Goal: Find specific page/section: Find specific page/section

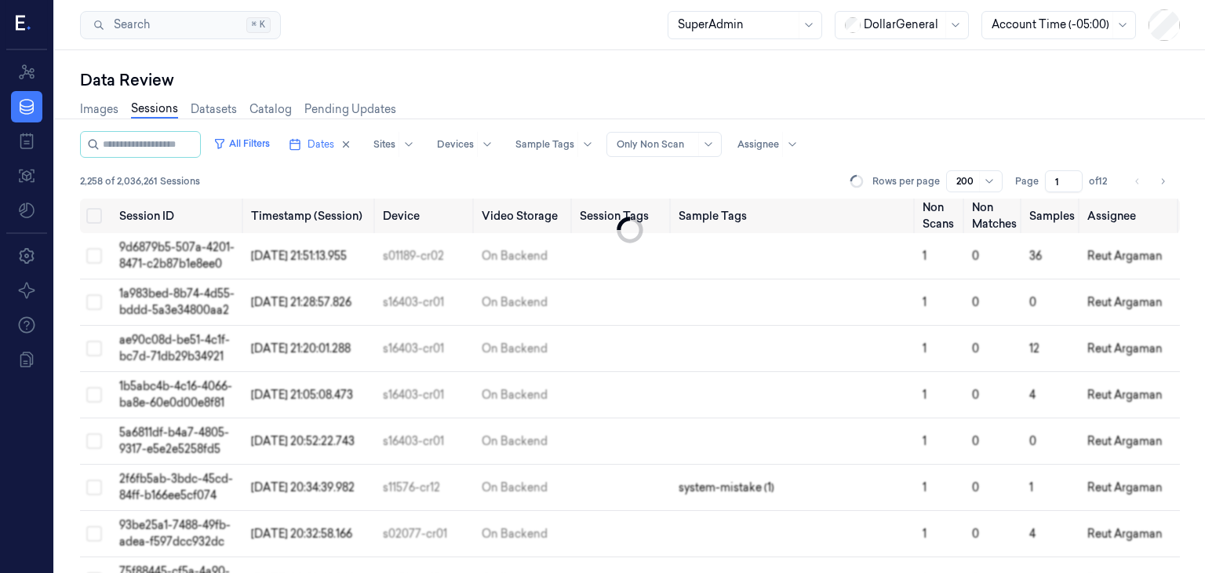
scroll to position [8914, 0]
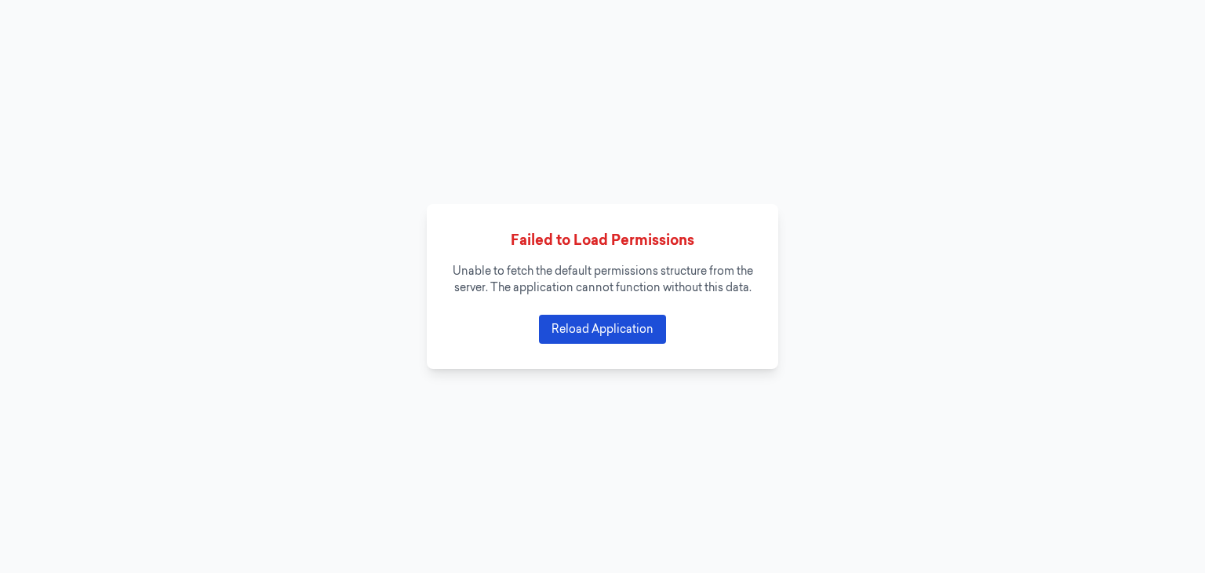
click at [612, 341] on button "Reload Application" at bounding box center [602, 329] width 127 height 29
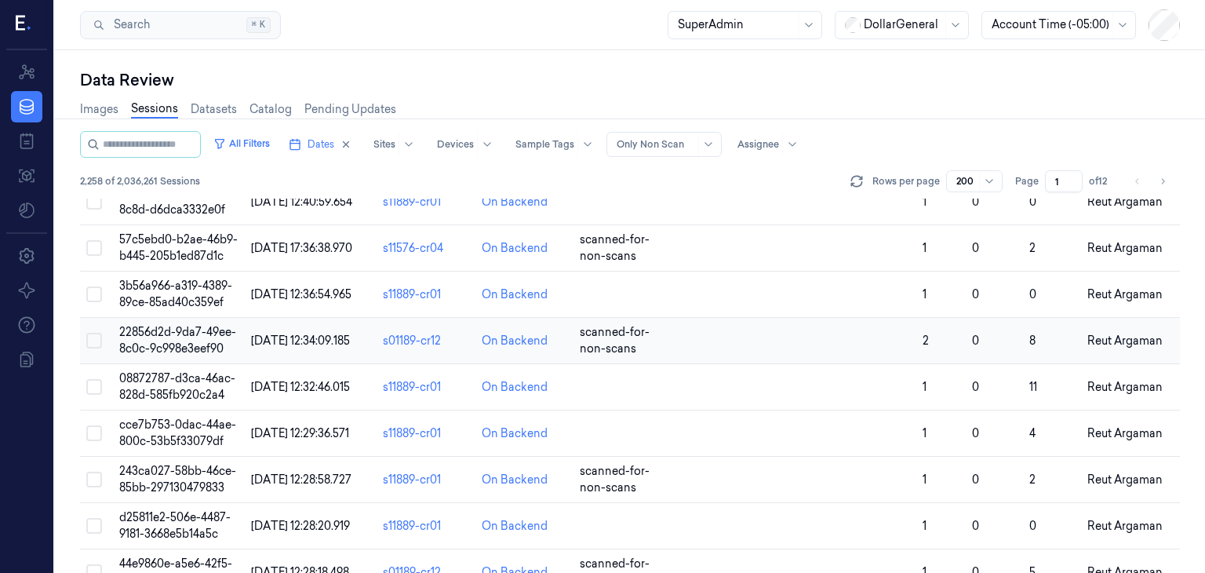
scroll to position [8914, 0]
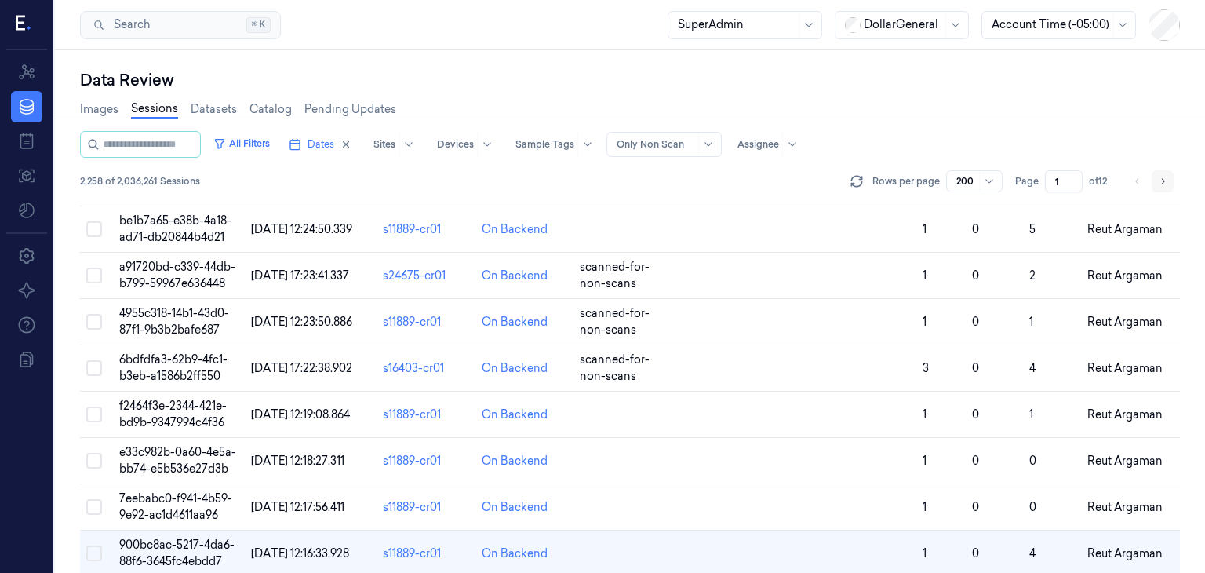
click at [1164, 180] on icon "Go to next page" at bounding box center [1163, 180] width 3 height 5
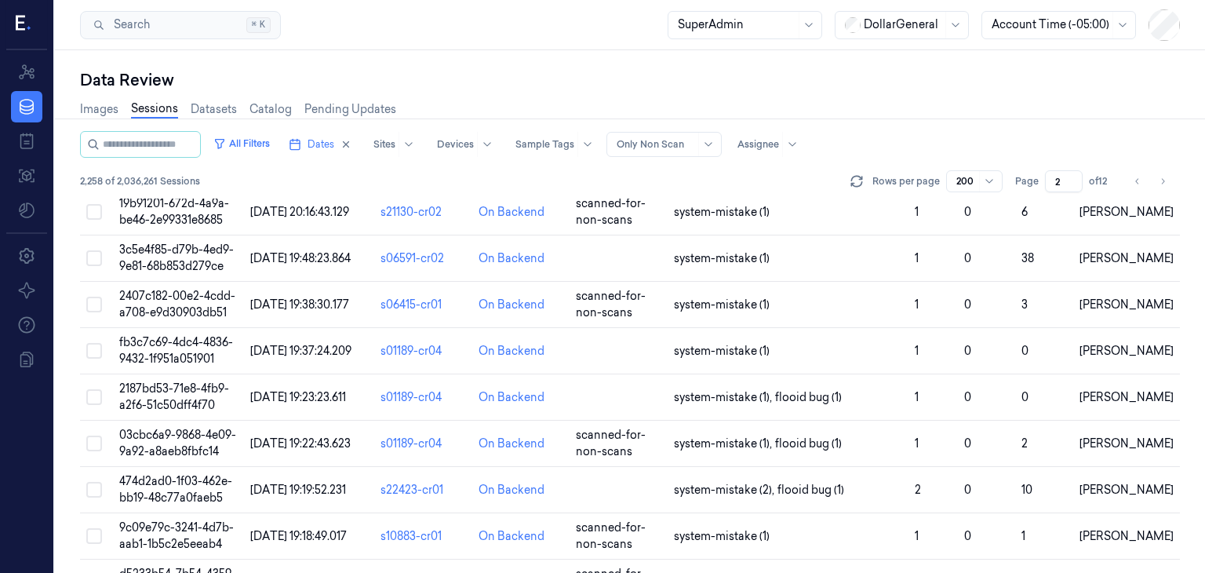
scroll to position [8914, 0]
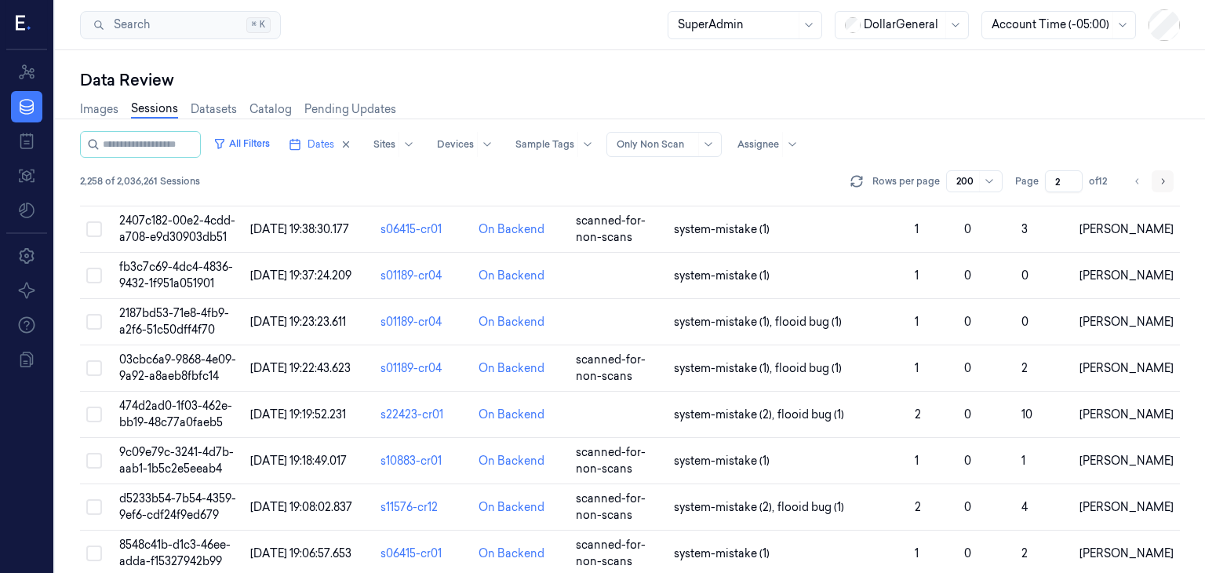
click at [1165, 180] on icon "Go to next page" at bounding box center [1162, 181] width 9 height 13
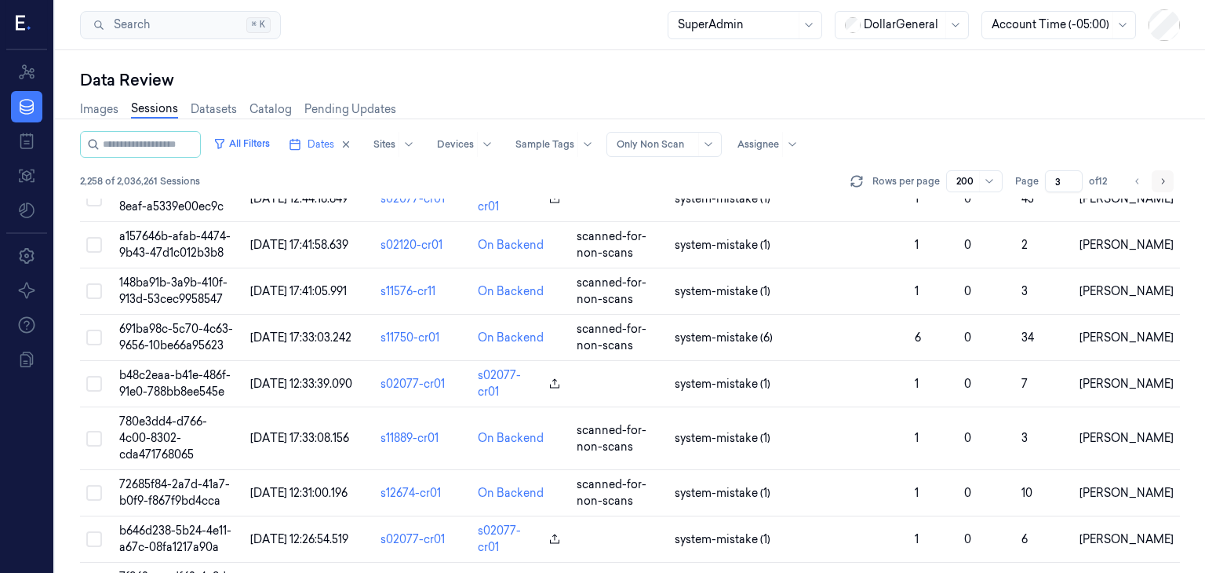
scroll to position [6331, 0]
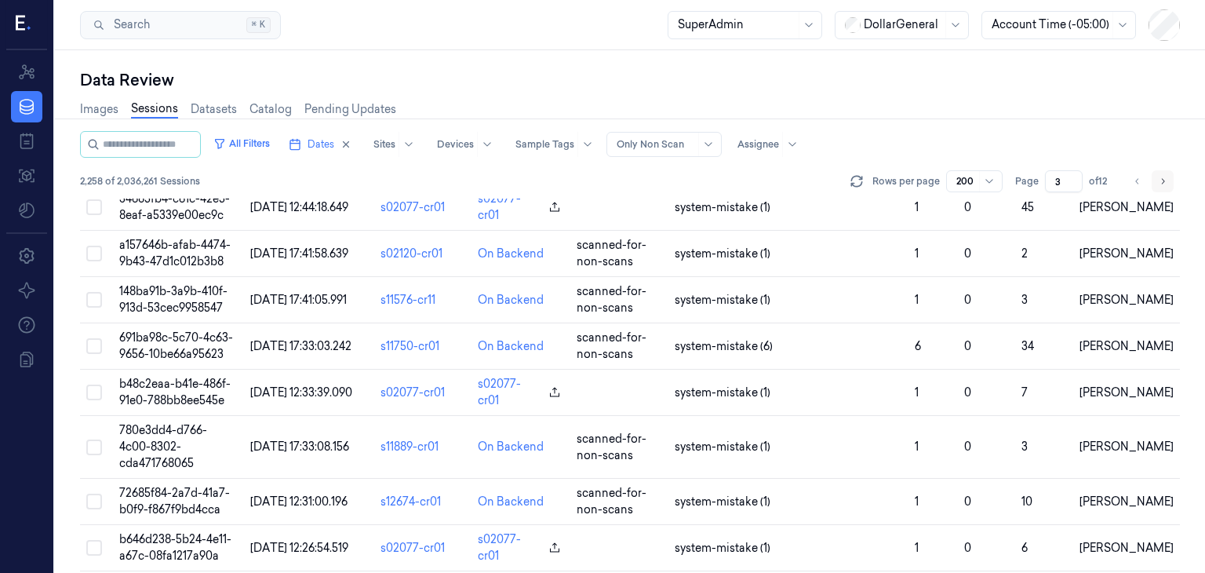
click at [1162, 180] on icon "Go to next page" at bounding box center [1162, 181] width 9 height 13
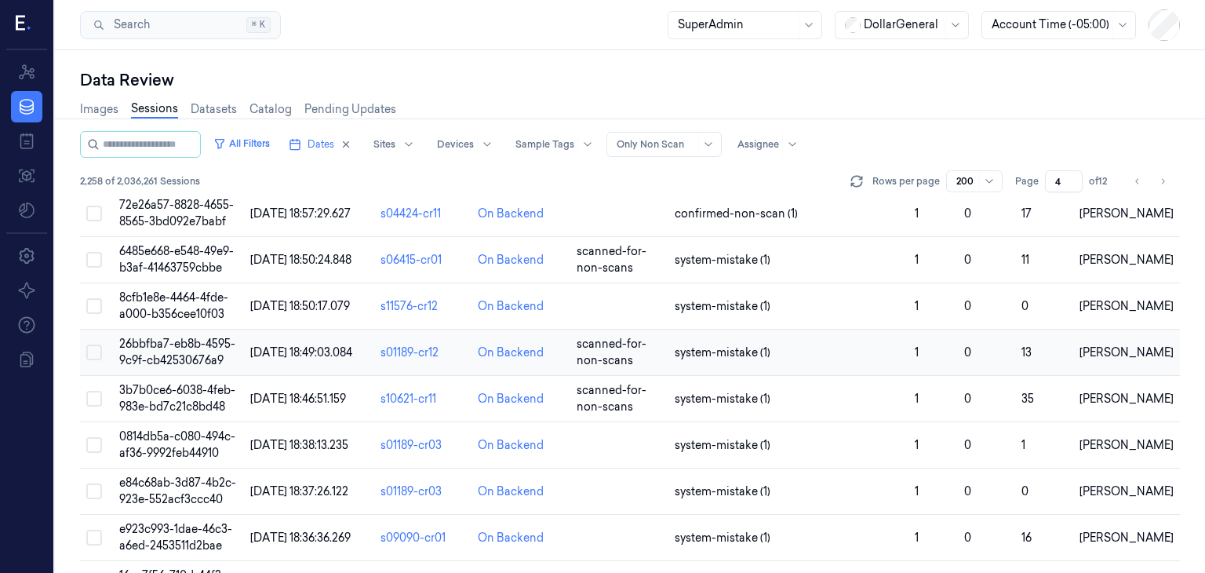
scroll to position [8932, 0]
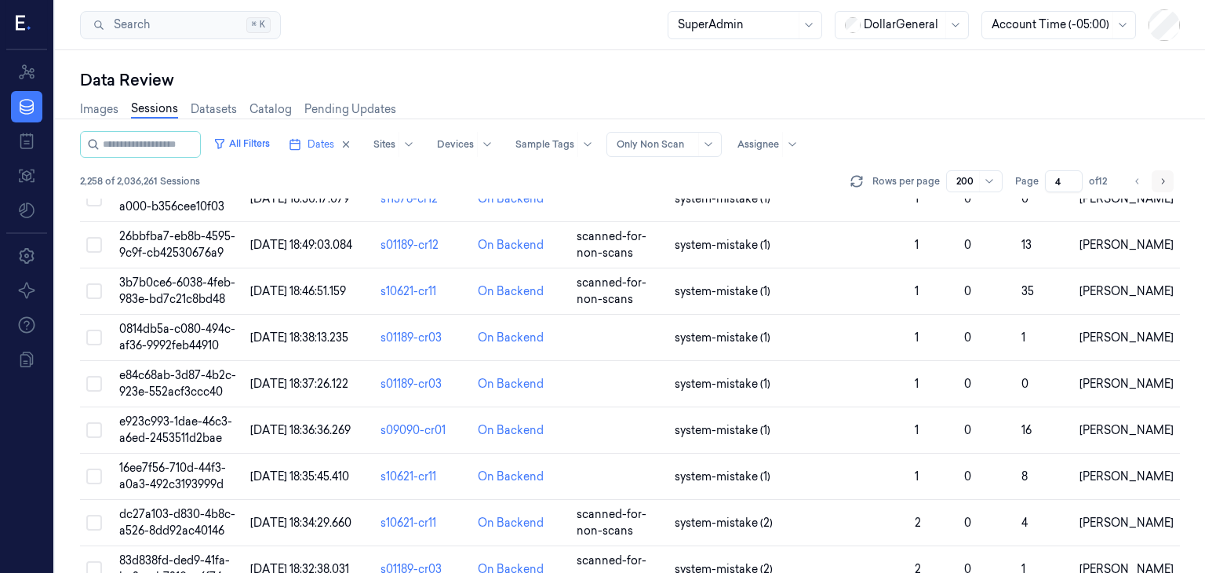
click at [1171, 177] on button "Go to next page" at bounding box center [1163, 181] width 22 height 22
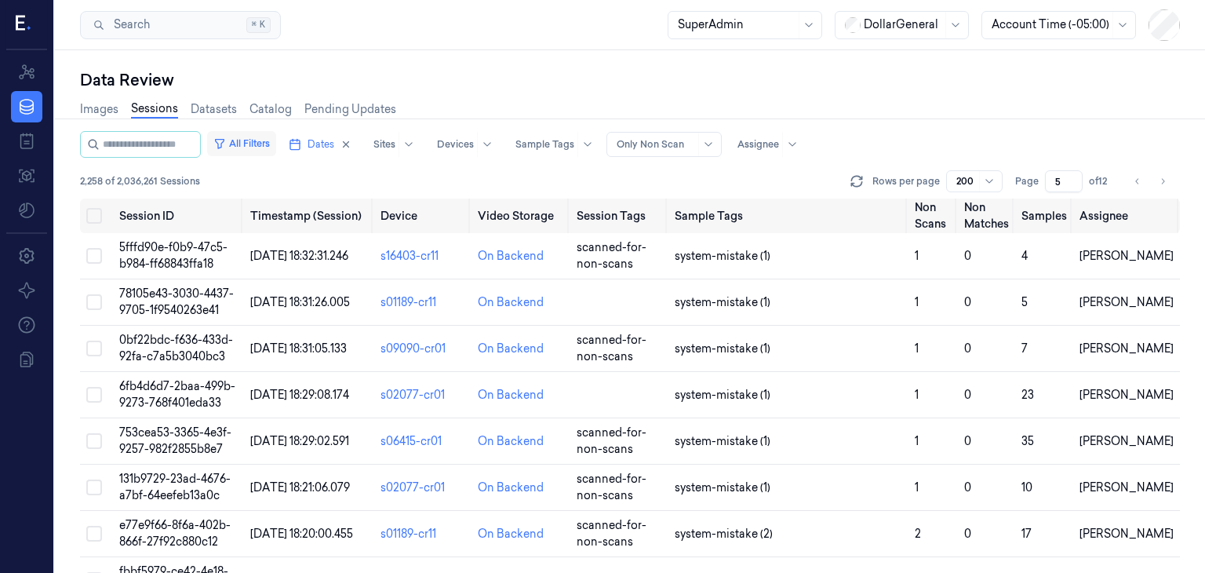
click at [257, 146] on button "All Filters" at bounding box center [241, 143] width 69 height 25
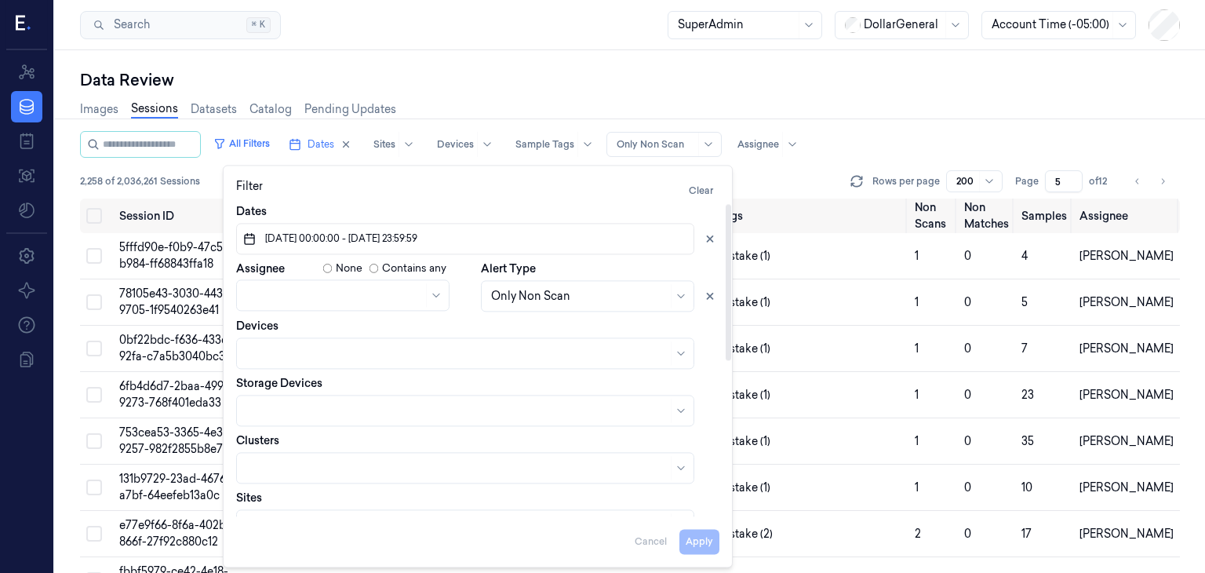
scroll to position [311, 0]
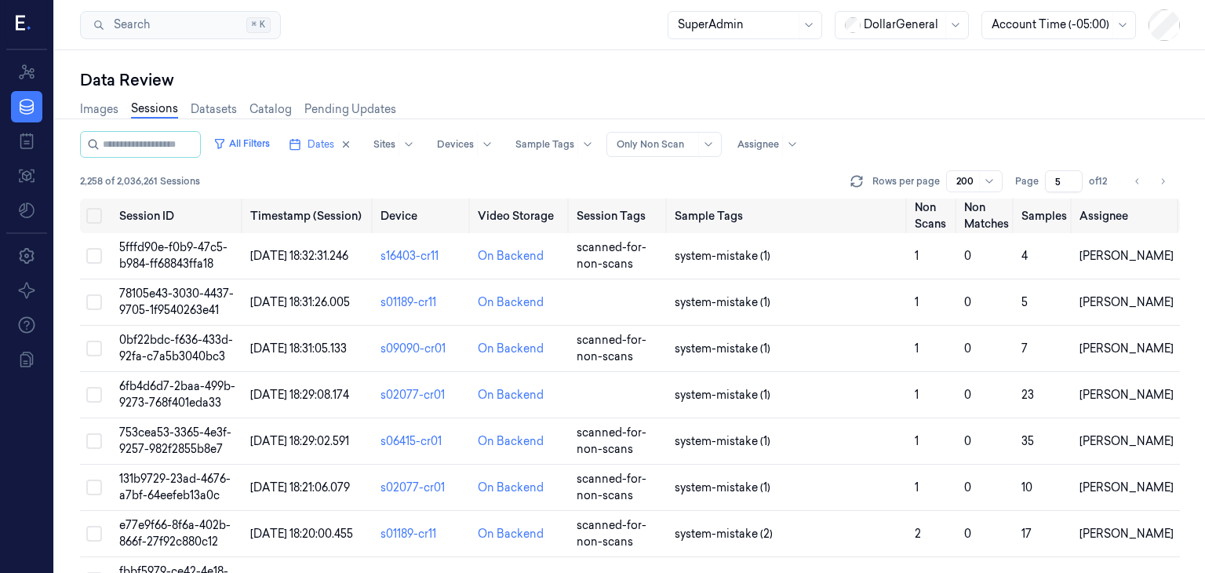
click at [613, 111] on div "Images Sessions Datasets Catalog Pending Updates" at bounding box center [630, 111] width 1100 height 40
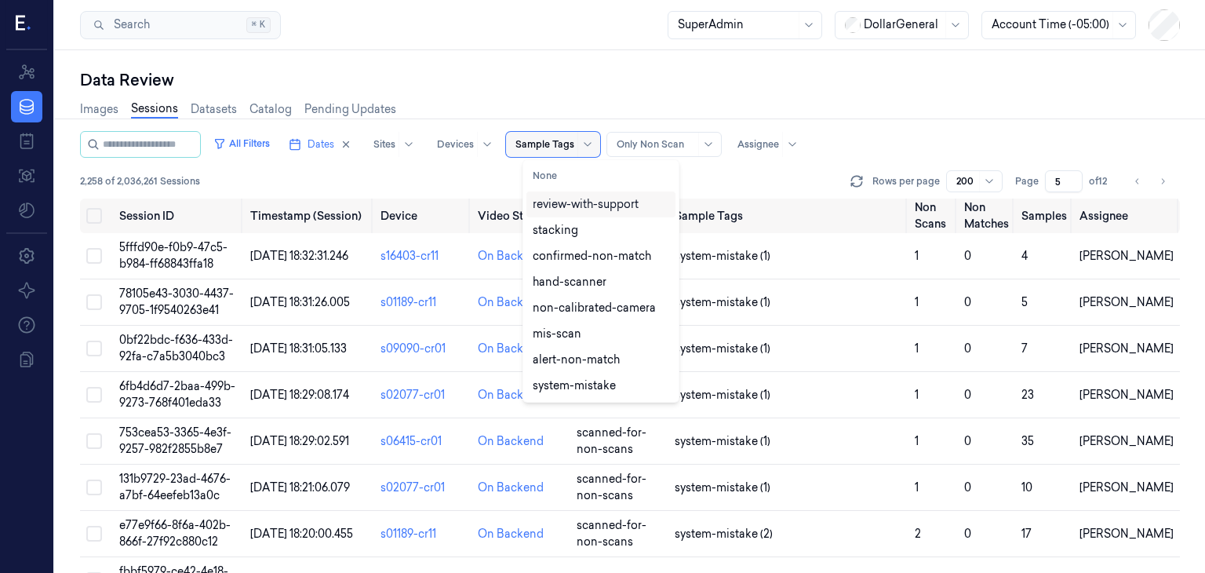
click at [567, 142] on div at bounding box center [544, 144] width 59 height 14
click at [573, 169] on button "None" at bounding box center [600, 175] width 149 height 25
type input "1"
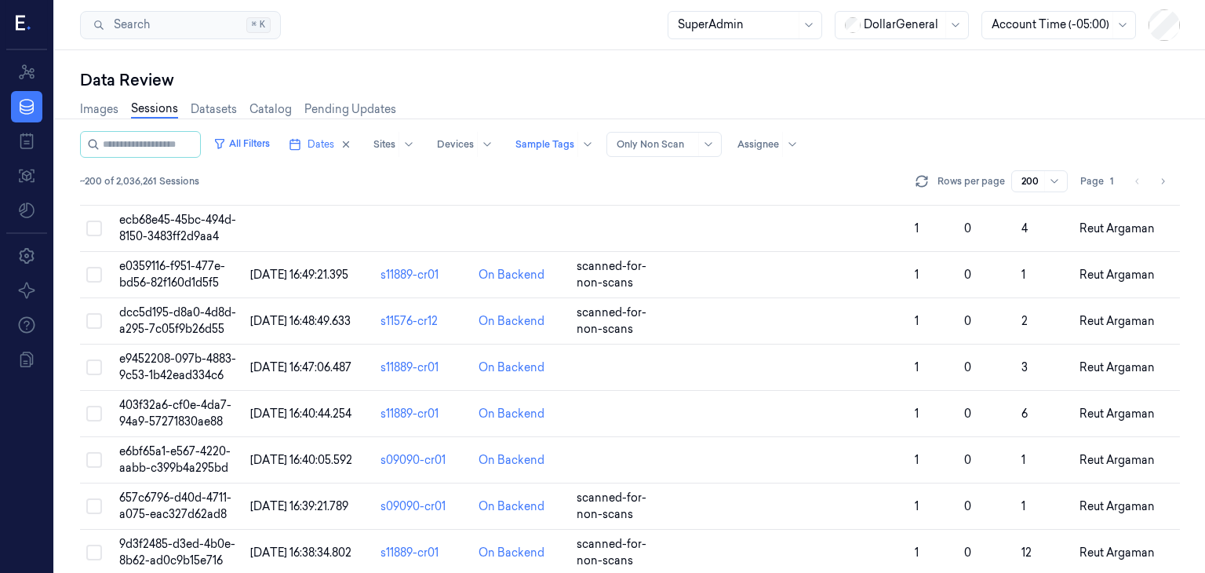
click at [870, 136] on div "All Filters Dates Sites Devices Sample Tags Alert Type Only Non Scan Assignee" at bounding box center [630, 144] width 1100 height 27
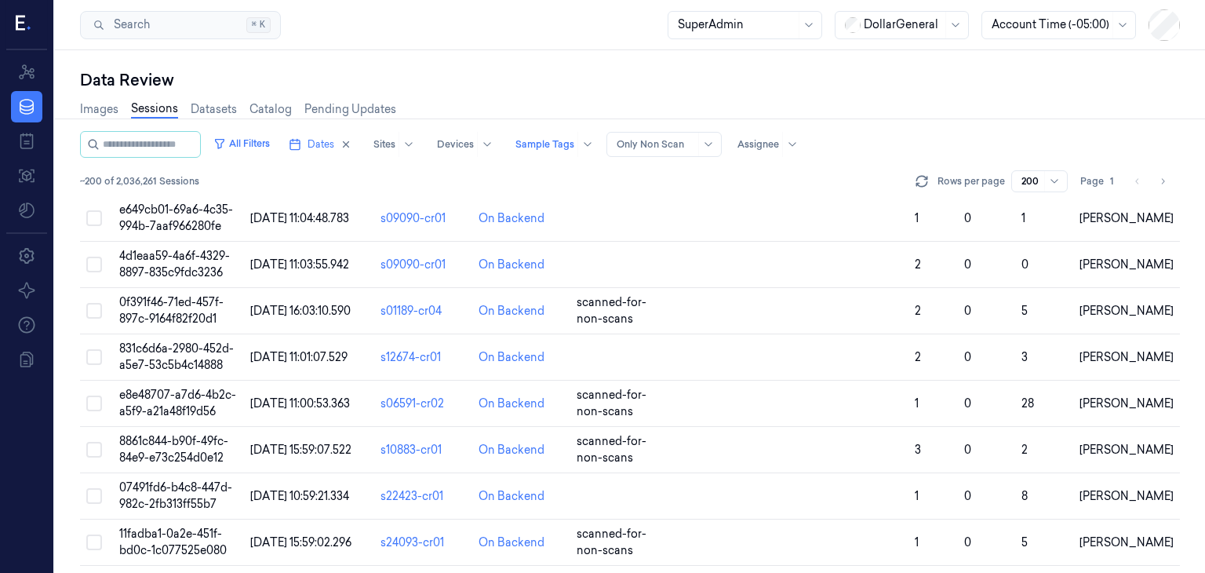
scroll to position [8914, 0]
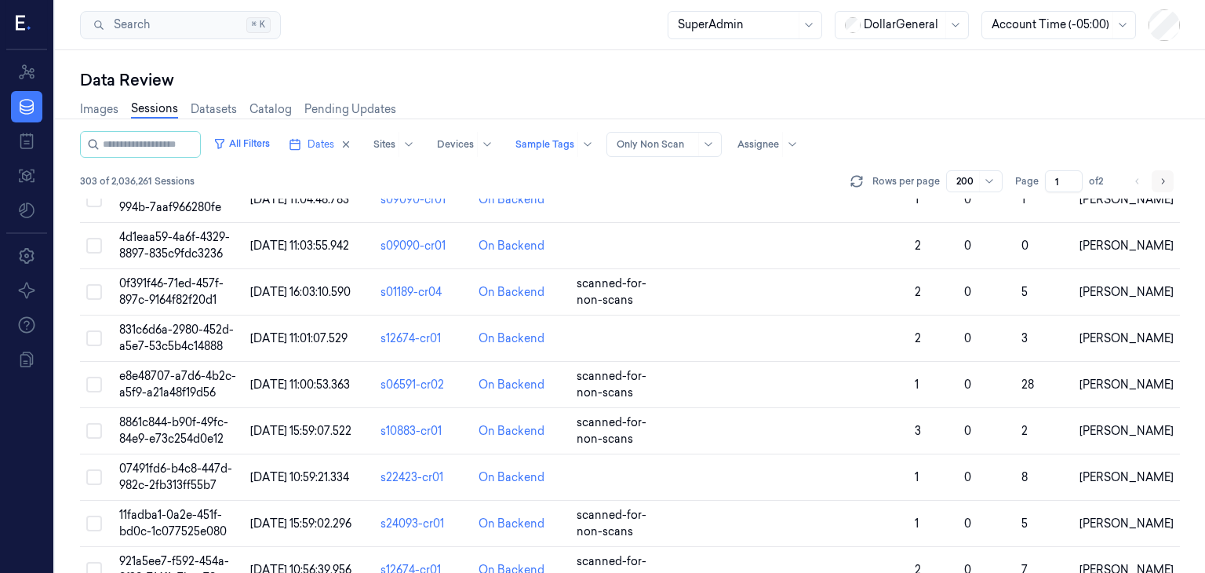
click at [1163, 178] on icon "Go to next page" at bounding box center [1162, 181] width 9 height 13
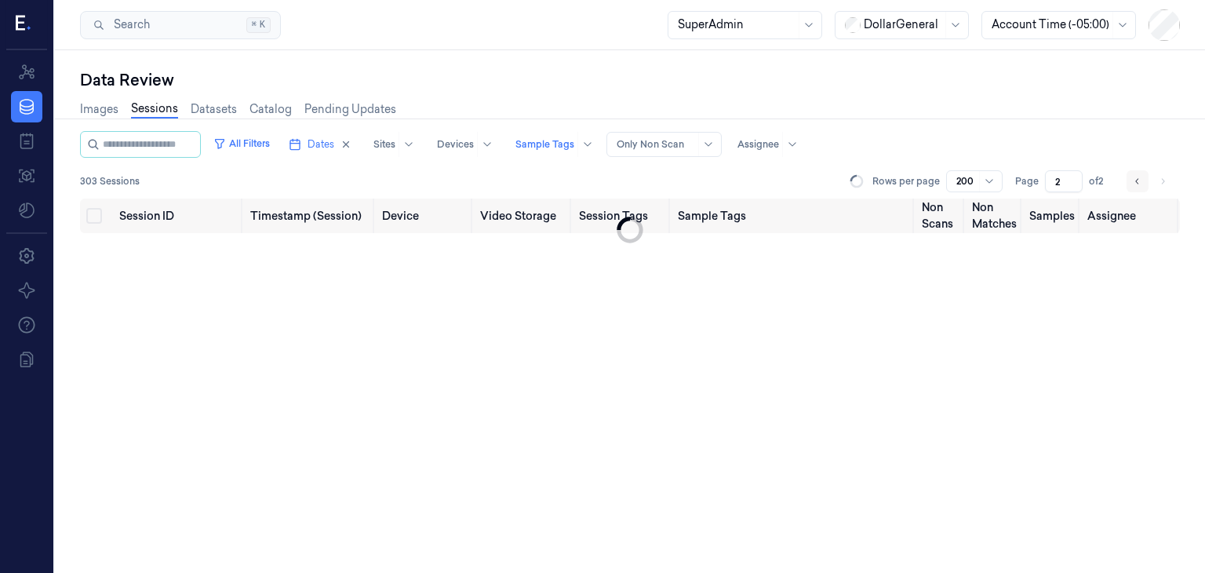
click at [1142, 180] on button "Go to previous page" at bounding box center [1138, 181] width 22 height 22
type input "1"
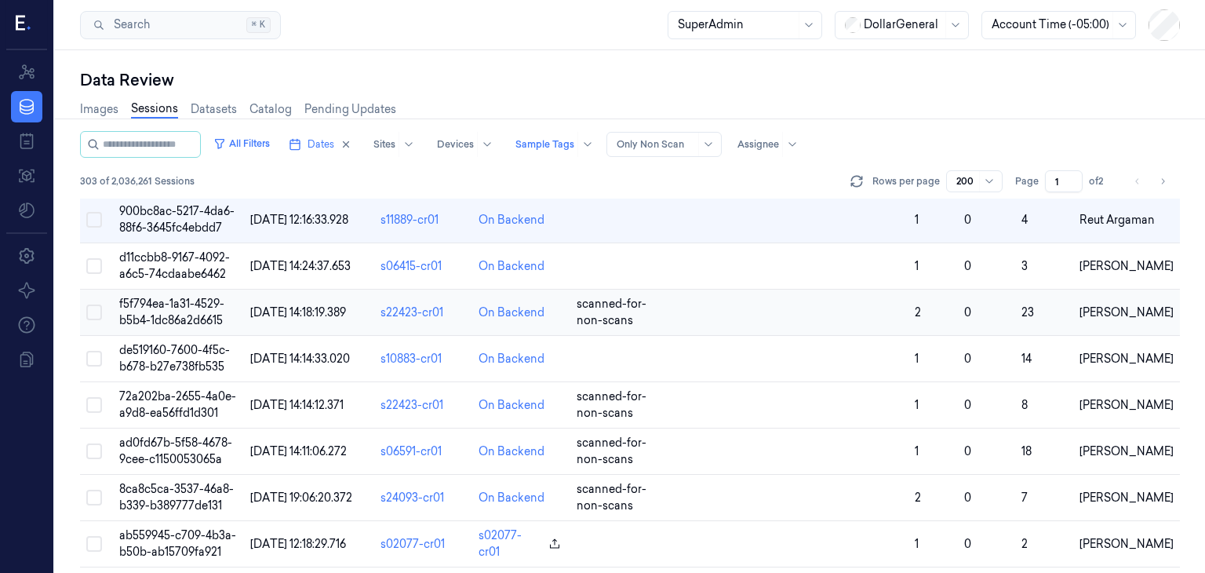
scroll to position [6766, 0]
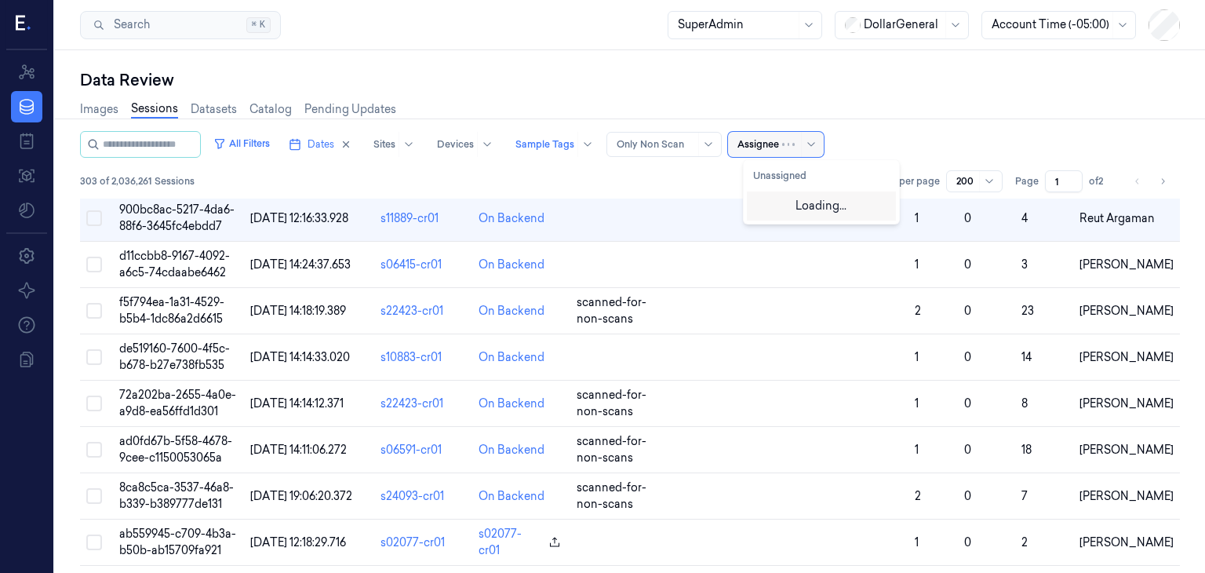
click at [797, 151] on div at bounding box center [801, 144] width 38 height 25
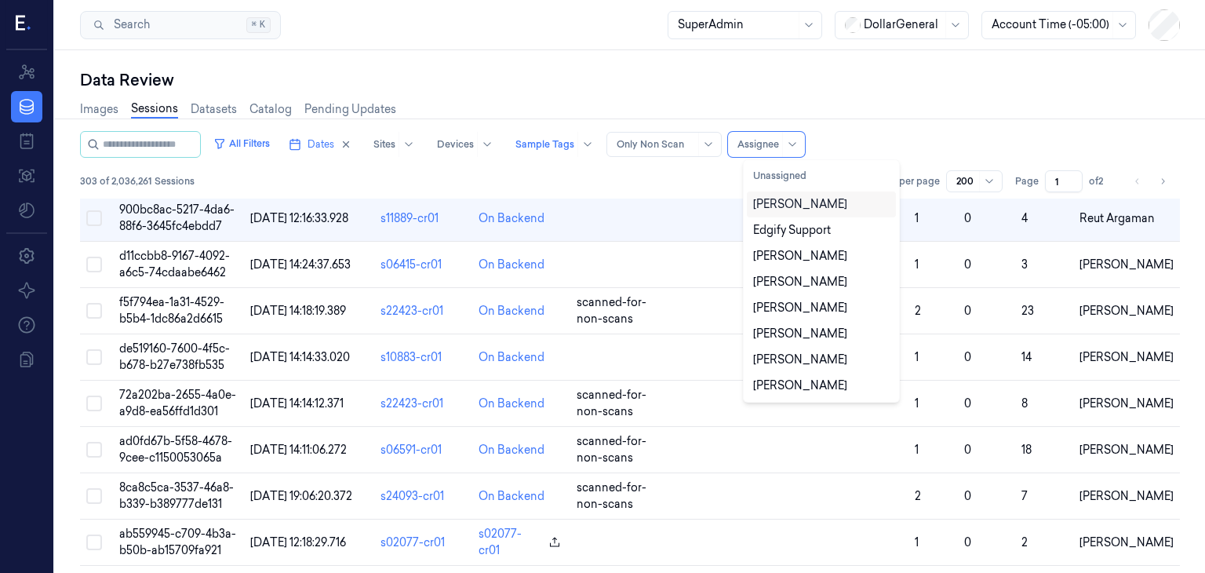
click at [807, 208] on div "David Vaanunu" at bounding box center [800, 204] width 94 height 16
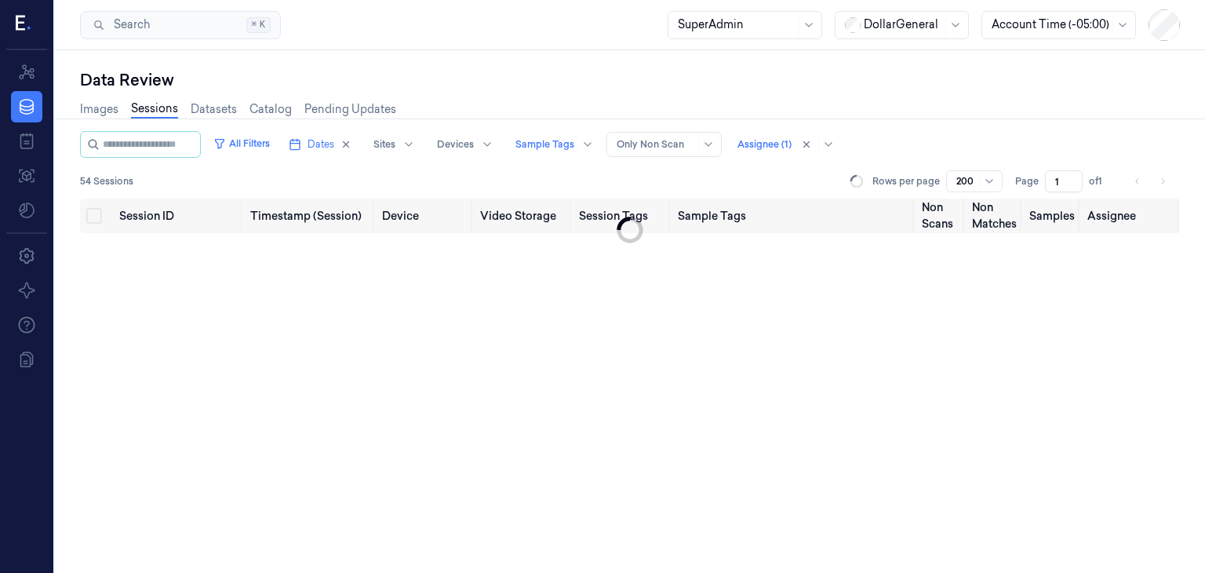
click at [971, 139] on div "All Filters Dates Sites Devices Sample Tags Alert Type Only Non Scan Assignee (…" at bounding box center [630, 144] width 1100 height 27
